Goal: Transaction & Acquisition: Book appointment/travel/reservation

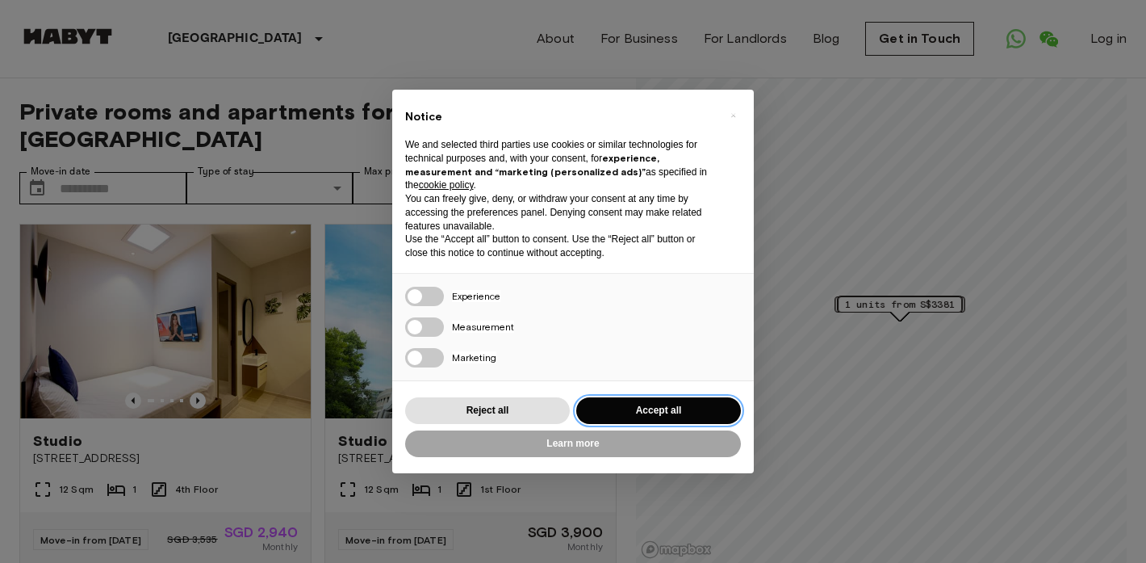
click at [680, 408] on button "Accept all" at bounding box center [658, 410] width 165 height 27
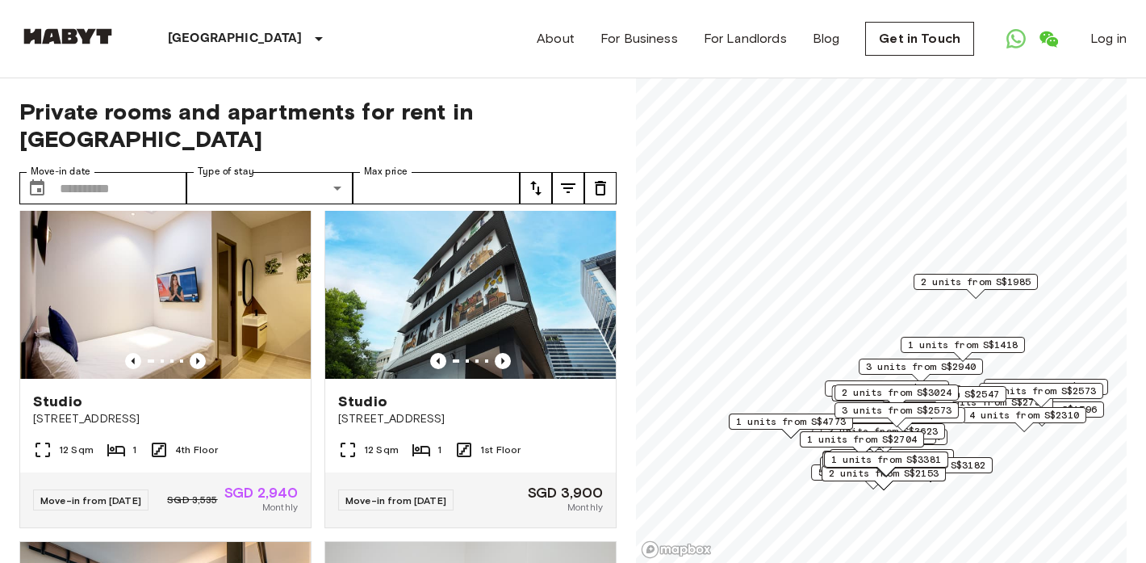
scroll to position [40, 0]
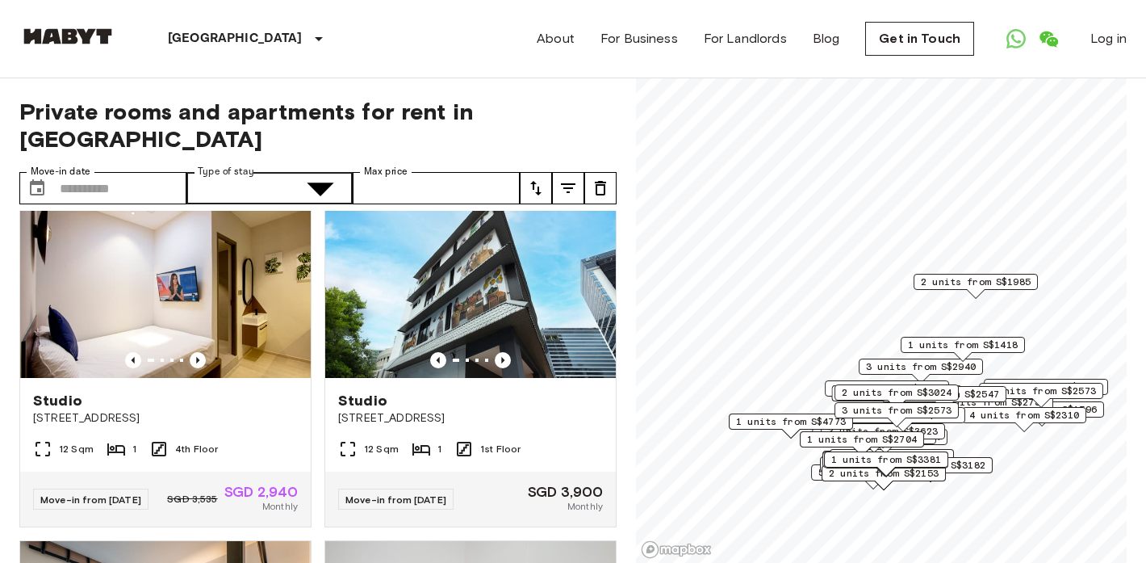
type input "**********"
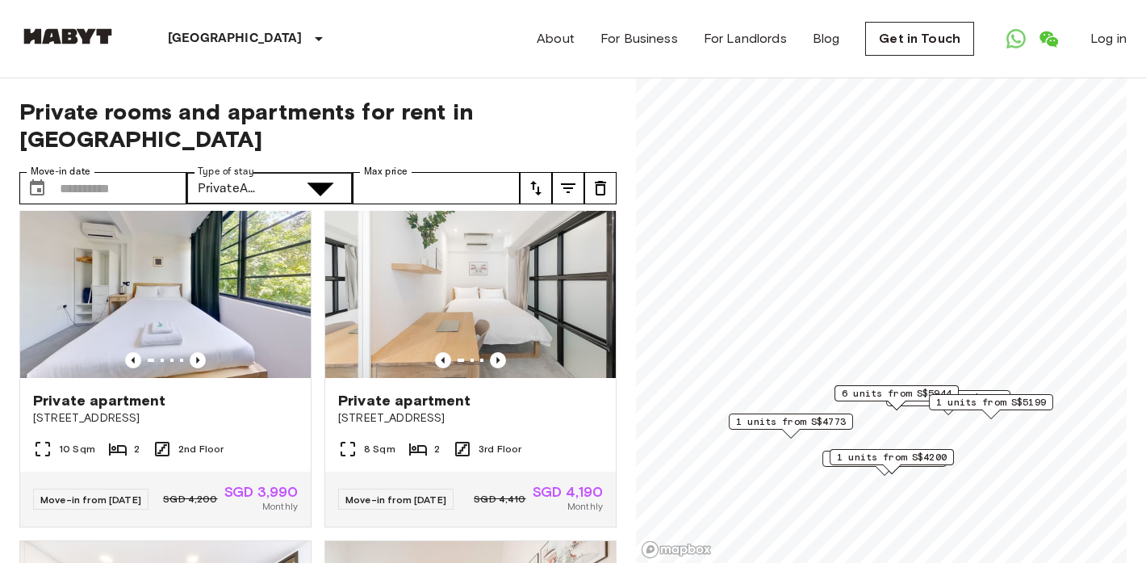
click at [571, 178] on icon "tune" at bounding box center [568, 187] width 19 height 19
type input "****"
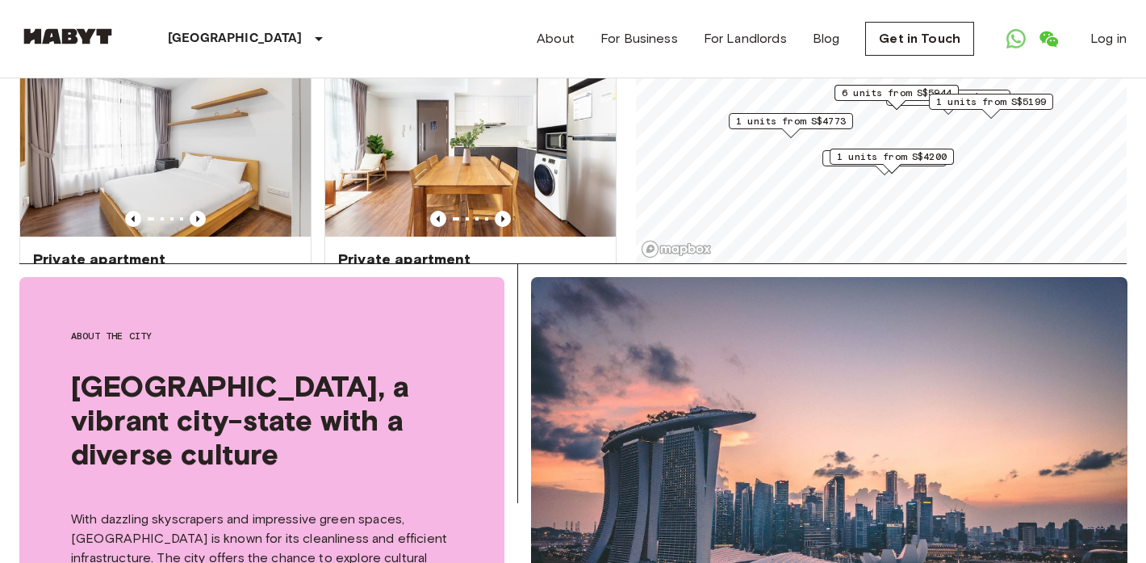
scroll to position [2043, 0]
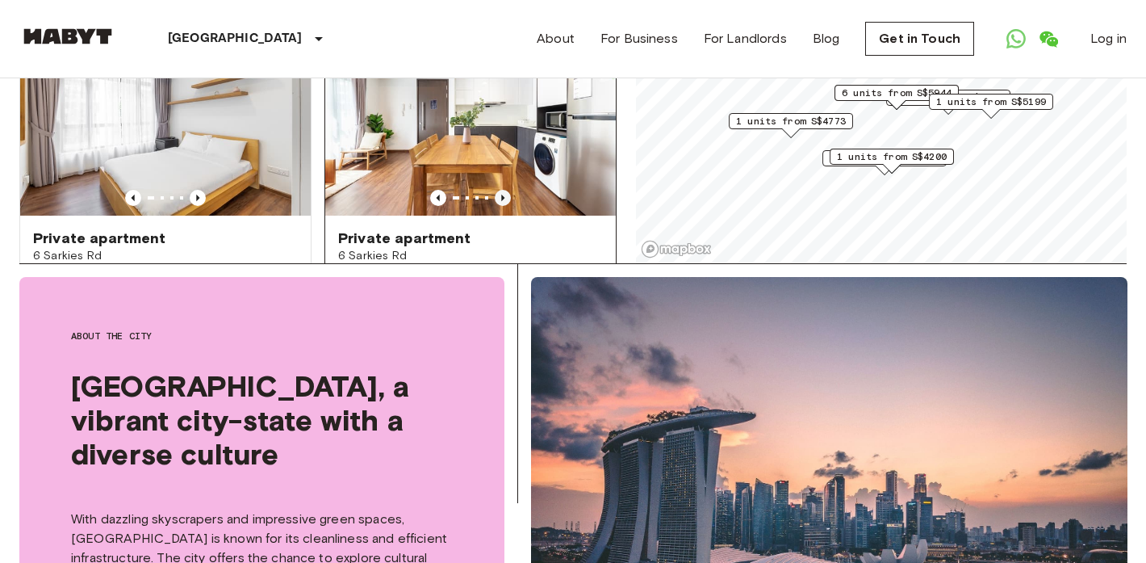
click at [505, 190] on icon "Previous image" at bounding box center [503, 198] width 16 height 16
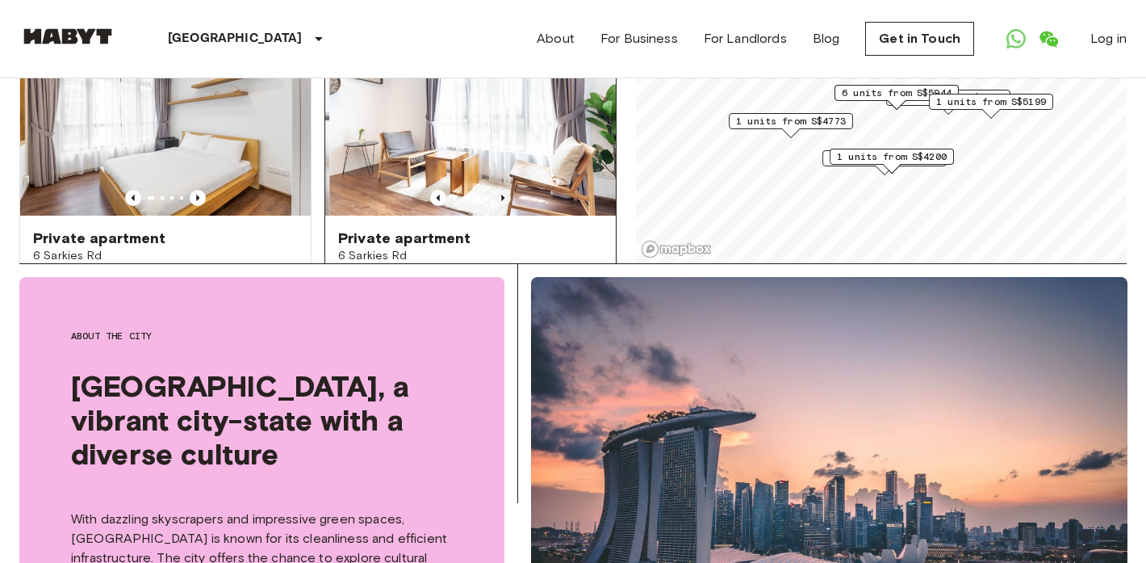
click at [505, 190] on icon "Previous image" at bounding box center [503, 198] width 16 height 16
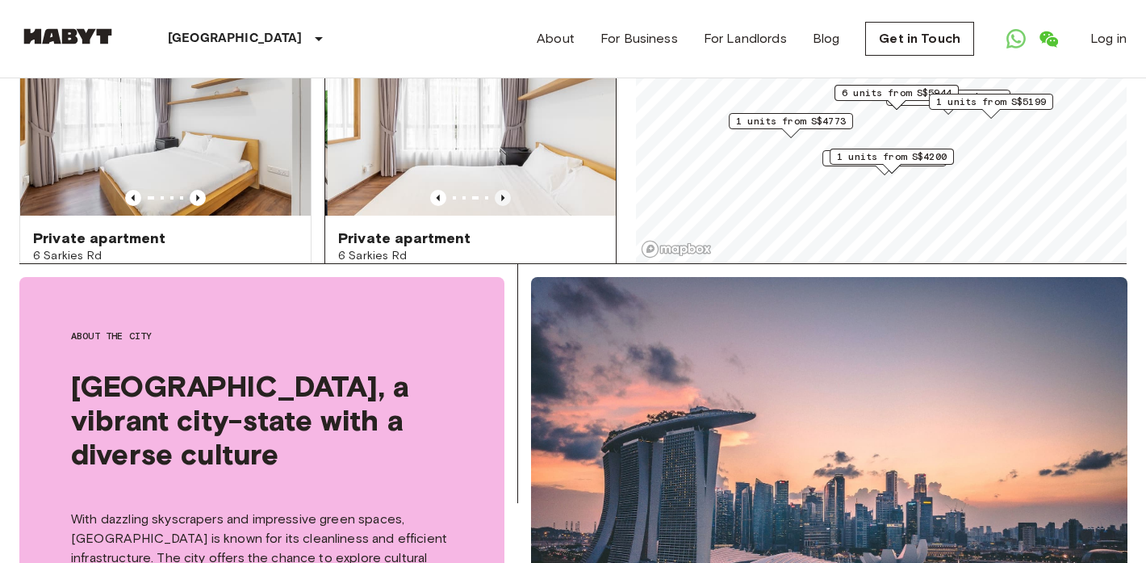
click at [505, 190] on icon "Previous image" at bounding box center [503, 198] width 16 height 16
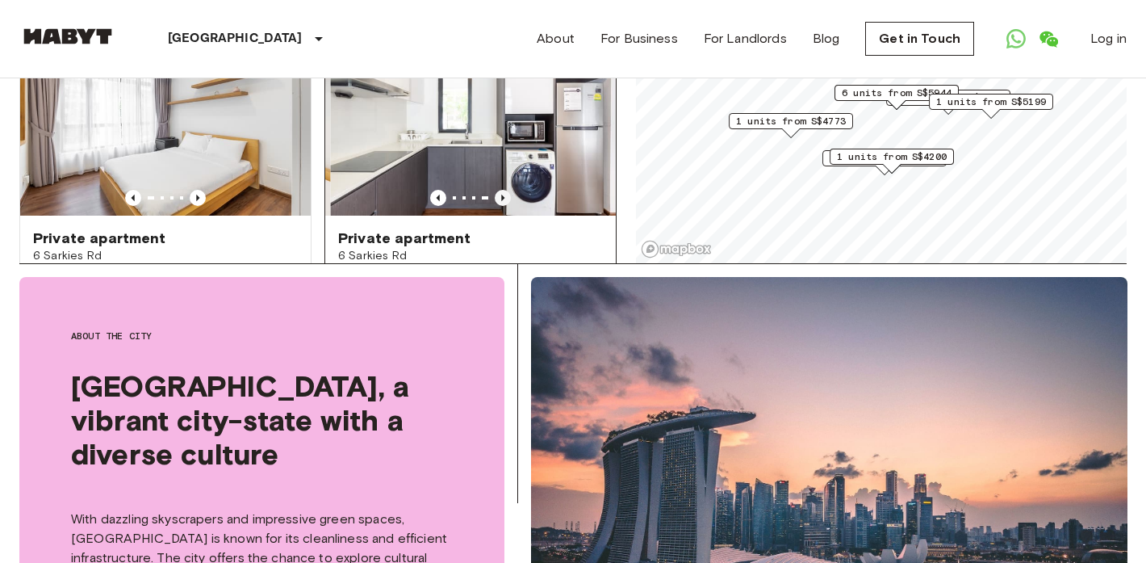
click at [505, 190] on icon "Previous image" at bounding box center [503, 198] width 16 height 16
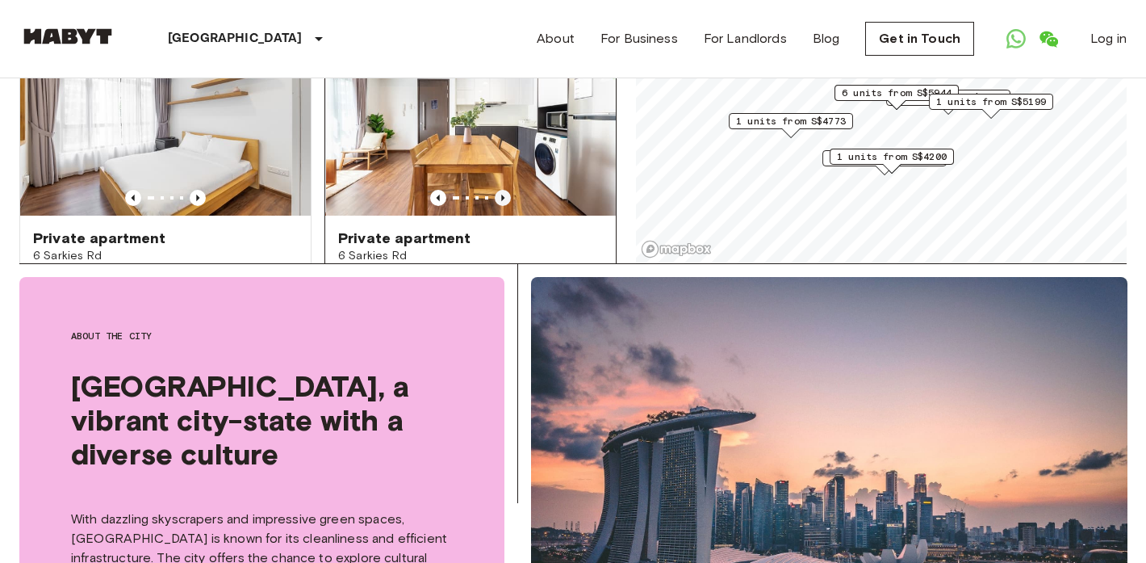
click at [505, 190] on icon "Previous image" at bounding box center [503, 198] width 16 height 16
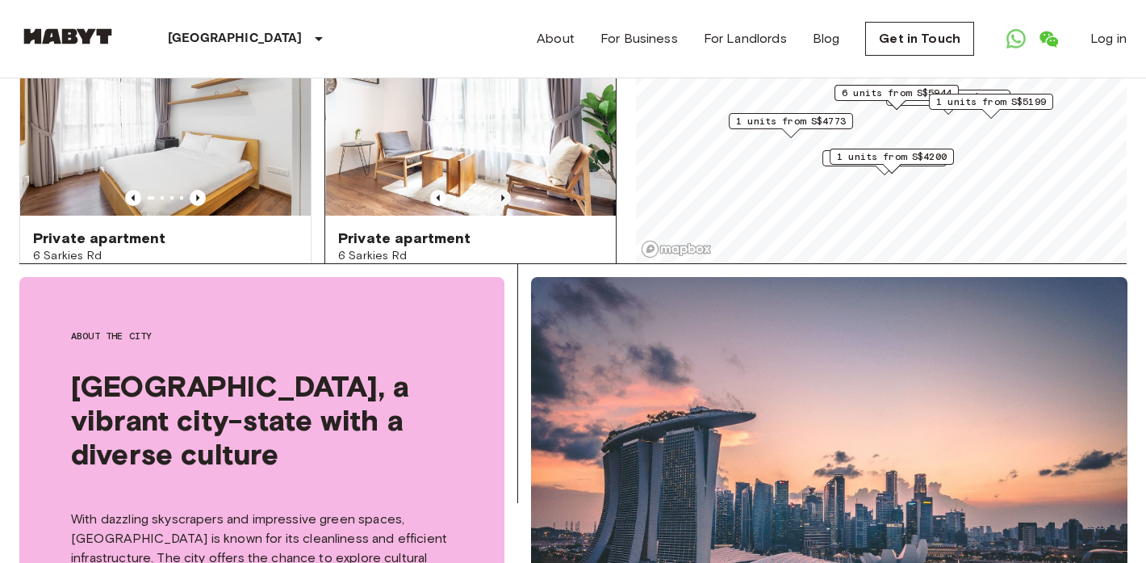
click at [505, 190] on icon "Previous image" at bounding box center [503, 198] width 16 height 16
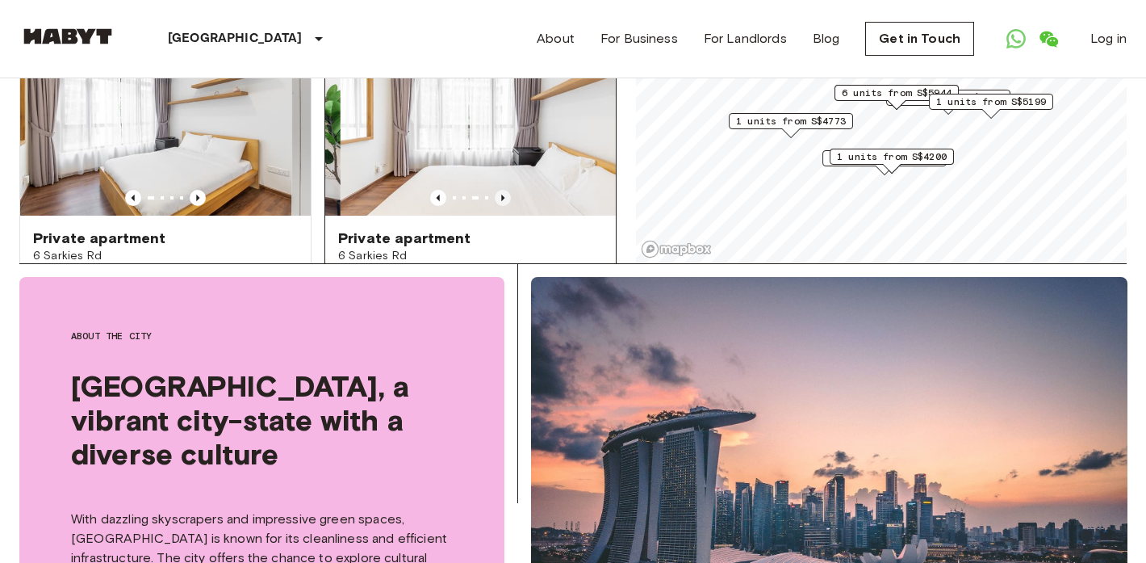
click at [505, 190] on icon "Previous image" at bounding box center [503, 198] width 16 height 16
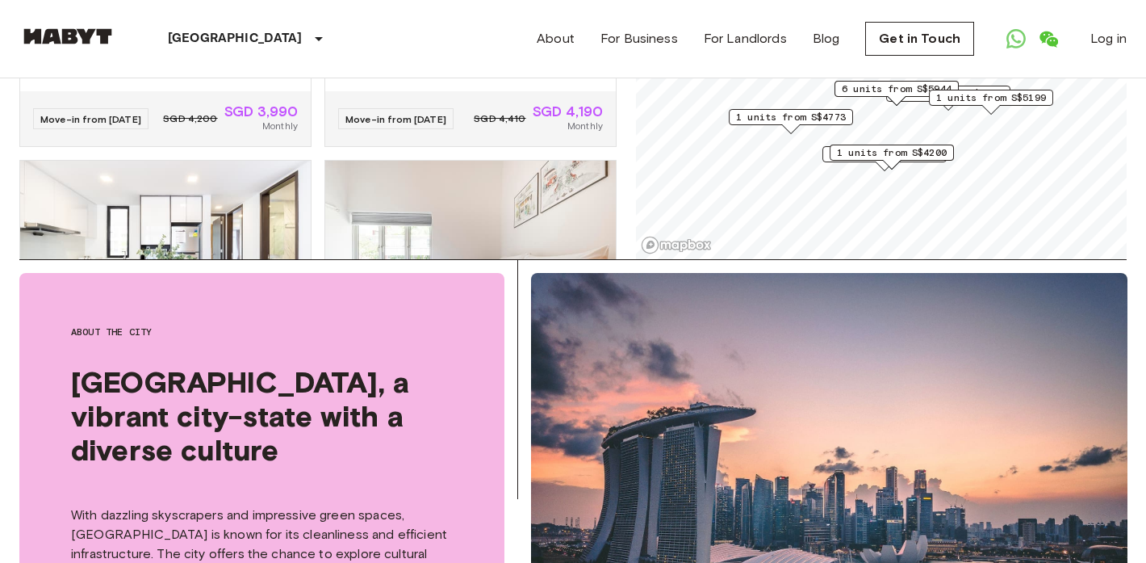
scroll to position [0, 0]
